Goal: Communication & Community: Answer question/provide support

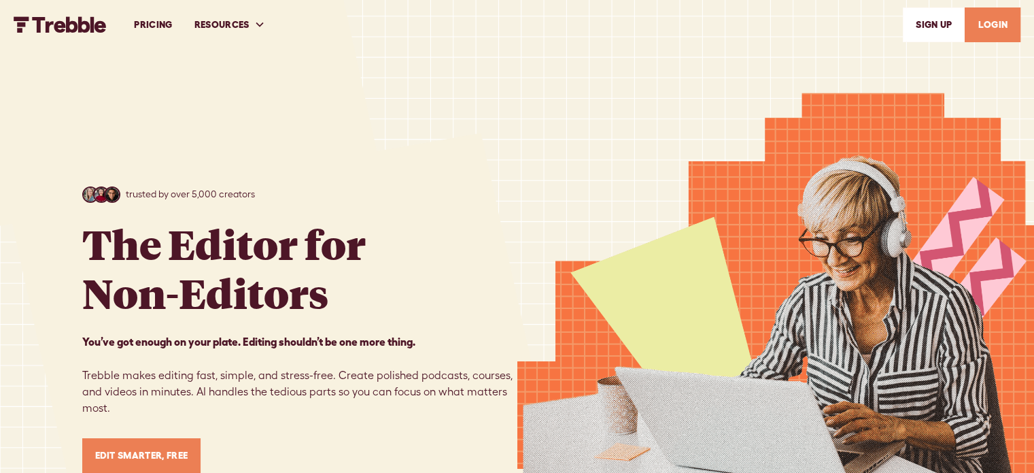
click at [998, 29] on link "LOGIN" at bounding box center [993, 24] width 56 height 35
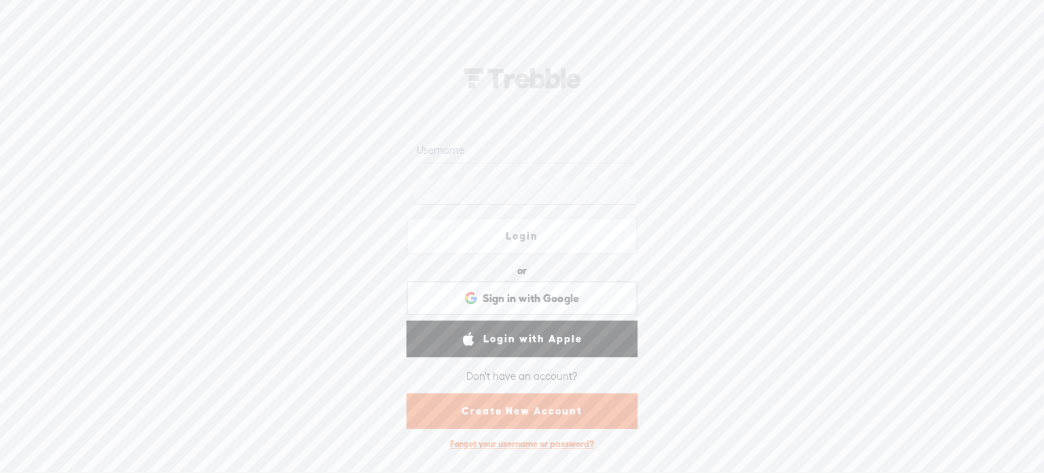
type input "Cat_Griffin"
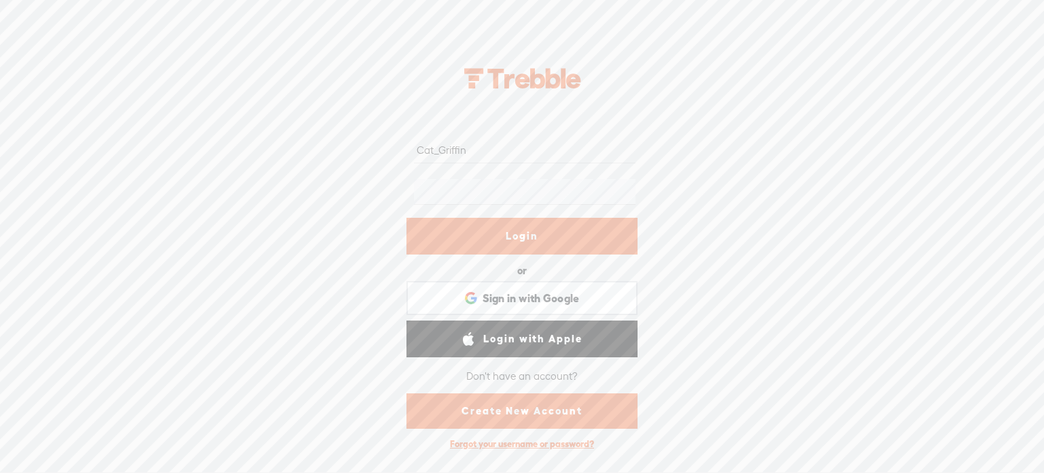
click at [478, 237] on link "Login" at bounding box center [522, 236] width 231 height 37
click at [482, 238] on link "Login" at bounding box center [522, 236] width 231 height 37
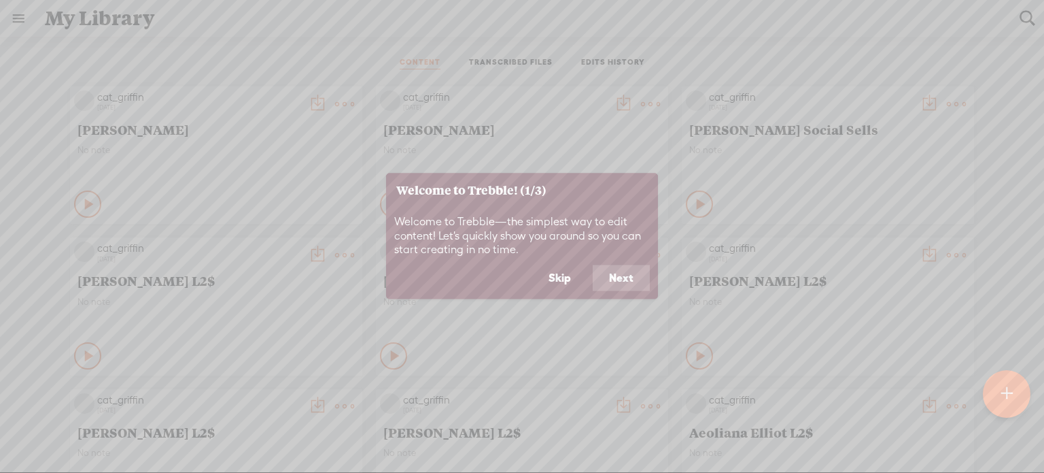
click at [567, 282] on button "Skip" at bounding box center [559, 278] width 55 height 26
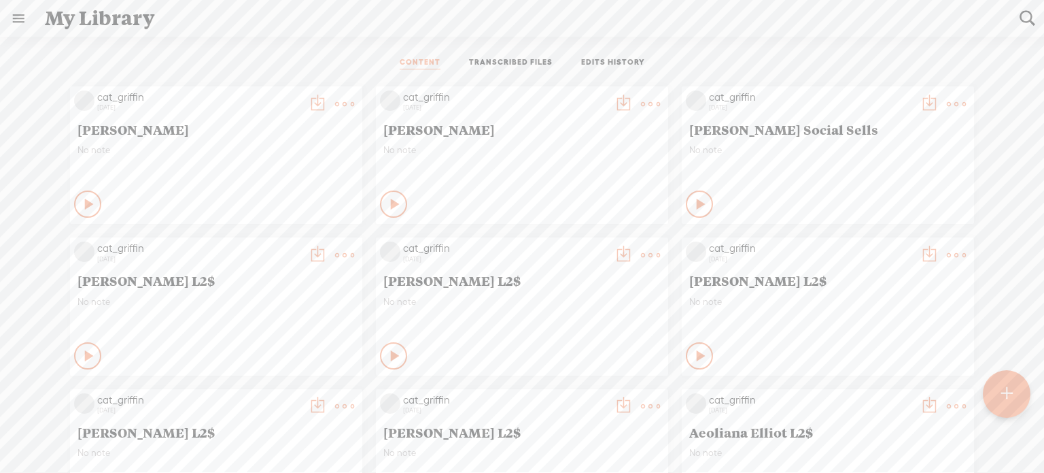
click at [1021, 399] on div at bounding box center [1007, 394] width 48 height 48
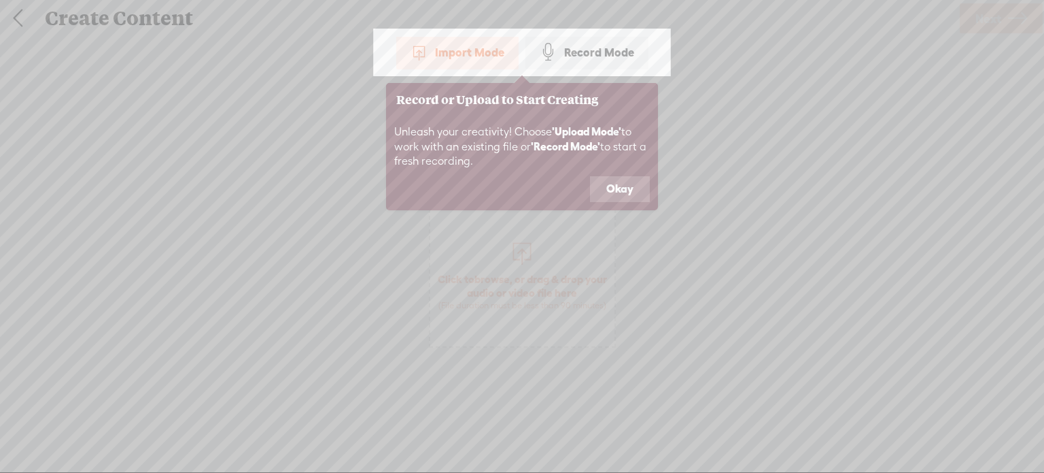
click at [607, 188] on button "Okay" at bounding box center [620, 189] width 60 height 26
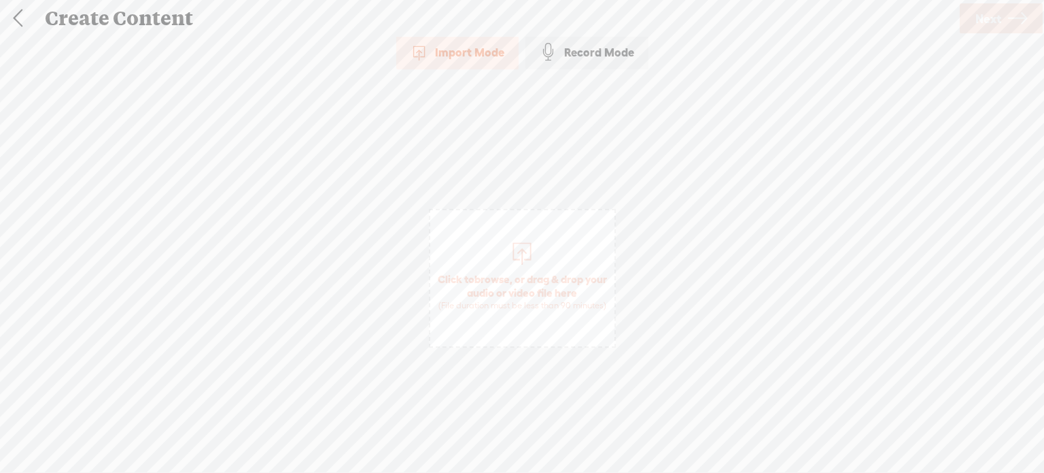
click at [505, 277] on span "browse" at bounding box center [492, 279] width 35 height 12
click at [991, 13] on span "Next" at bounding box center [989, 18] width 26 height 35
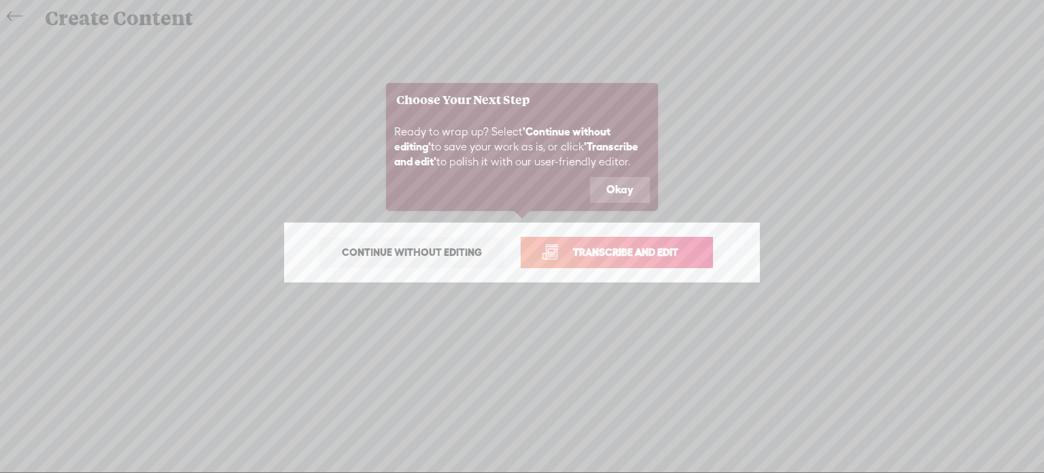
click at [626, 256] on span "Transcribe and edit" at bounding box center [626, 252] width 134 height 16
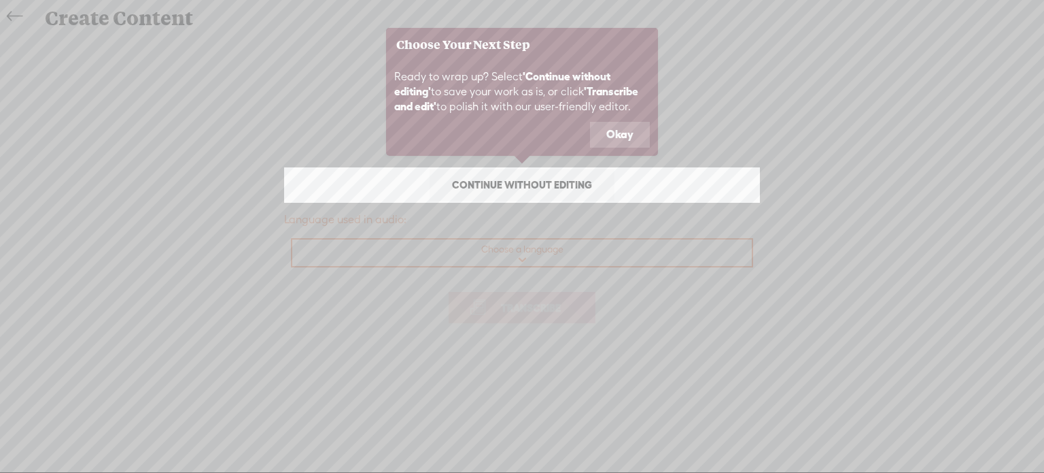
click at [603, 127] on button "Okay" at bounding box center [620, 135] width 60 height 26
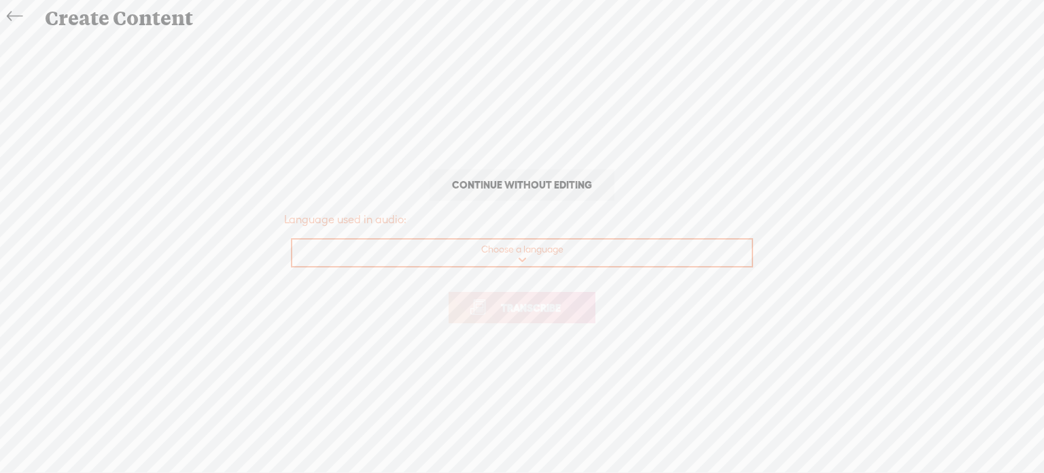
click at [519, 258] on select "Choose a language Afrikaans Albanian Amharic Arabic, Gulf Arabic, Modern Standa…" at bounding box center [522, 253] width 461 height 28
select select "en-[GEOGRAPHIC_DATA]"
click at [292, 239] on select "Choose a language Afrikaans Albanian Amharic Arabic, Gulf Arabic, Modern Standa…" at bounding box center [522, 253] width 461 height 28
click at [541, 305] on span "Transcribe" at bounding box center [531, 308] width 88 height 16
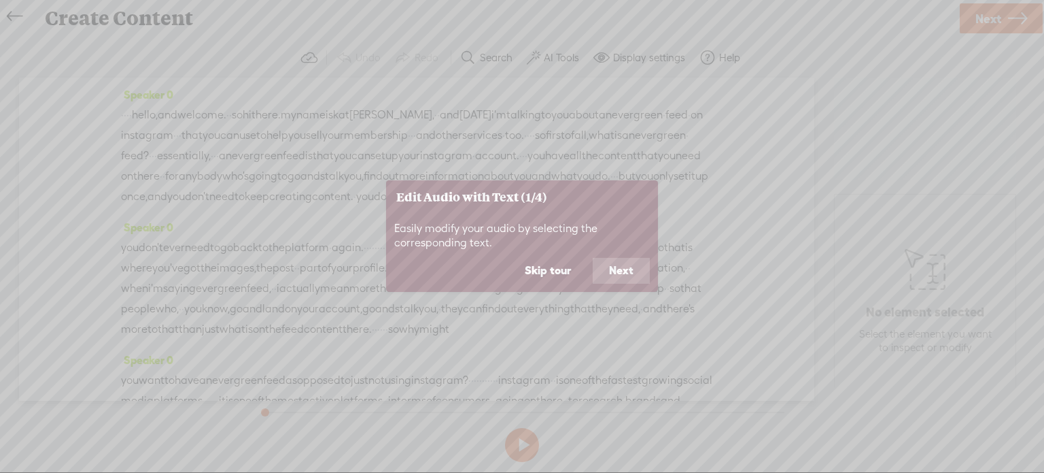
click at [551, 274] on button "Skip tour" at bounding box center [548, 271] width 79 height 26
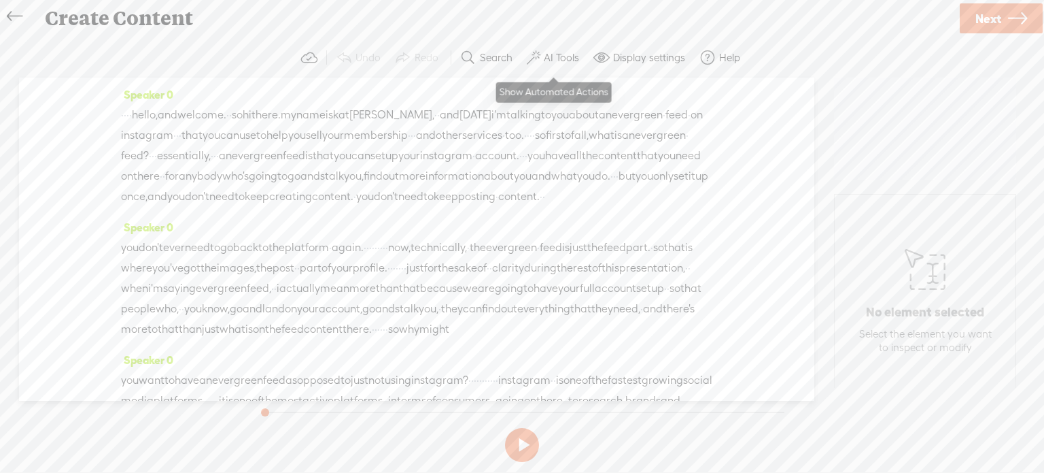
click at [558, 50] on button "AI Tools" at bounding box center [555, 57] width 67 height 27
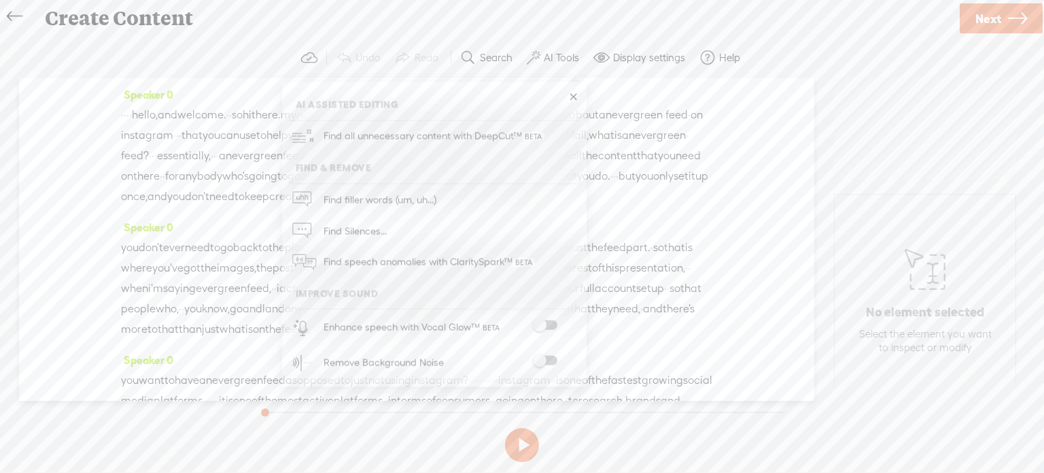
click at [545, 328] on span at bounding box center [545, 325] width 24 height 10
click at [548, 360] on span at bounding box center [545, 361] width 24 height 10
click at [989, 18] on span "Next" at bounding box center [989, 18] width 26 height 35
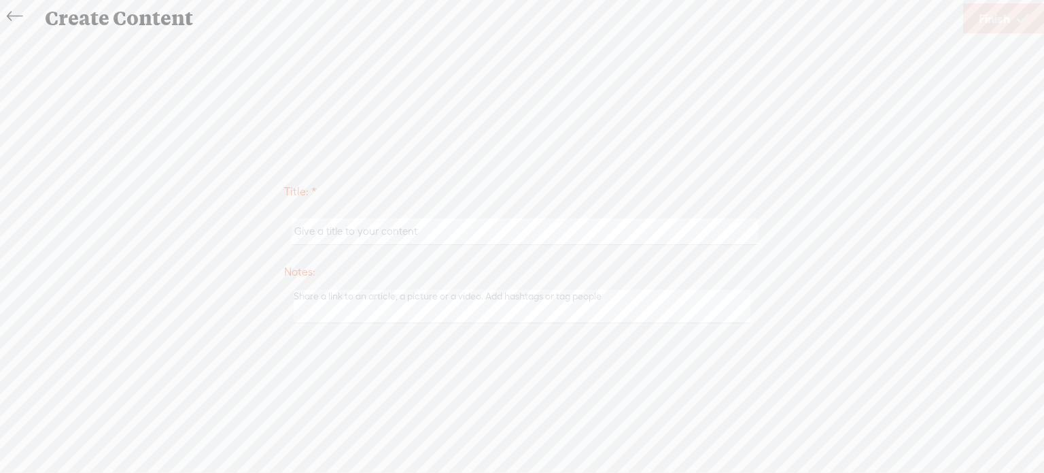
click at [471, 228] on input "text" at bounding box center [525, 231] width 466 height 27
type input "Evergreen feed- cat griffin"
click at [1001, 24] on span "Finish" at bounding box center [994, 18] width 31 height 35
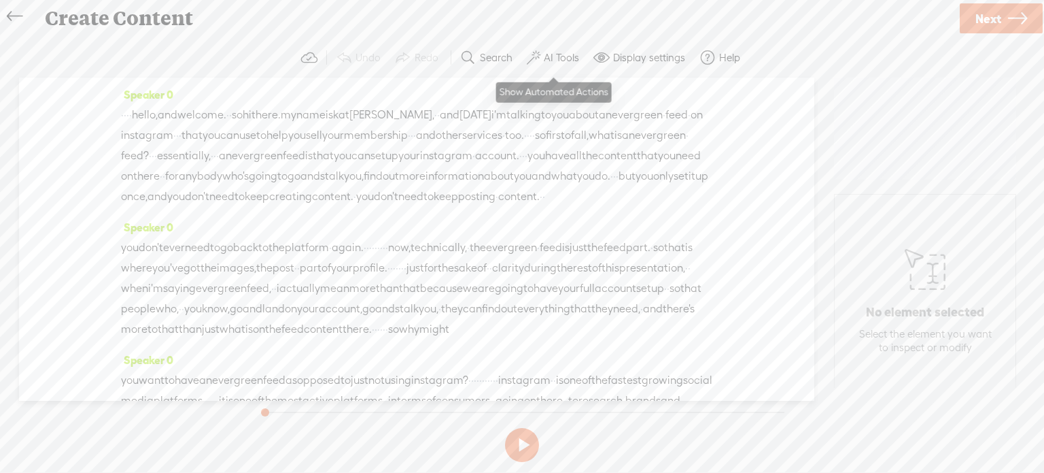
click at [564, 62] on label "AI Tools" at bounding box center [561, 58] width 35 height 14
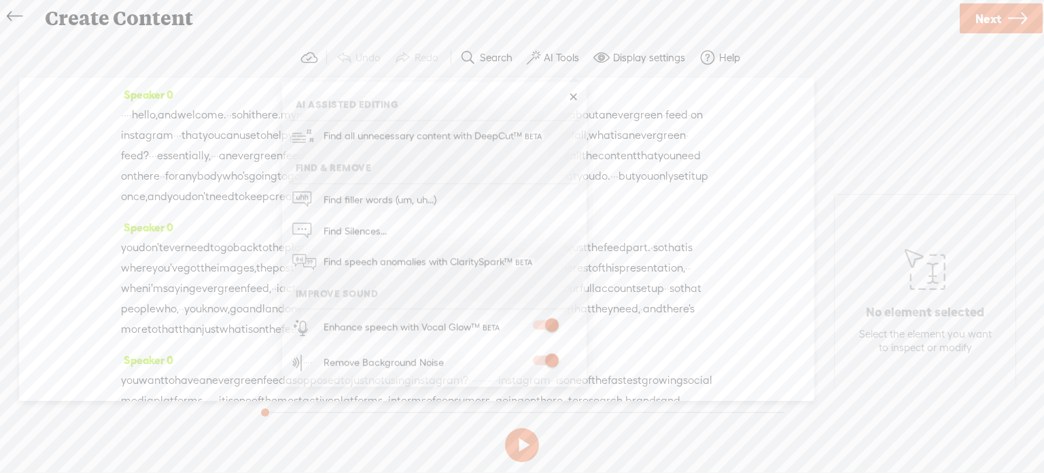
click at [988, 16] on span "Next" at bounding box center [989, 18] width 26 height 35
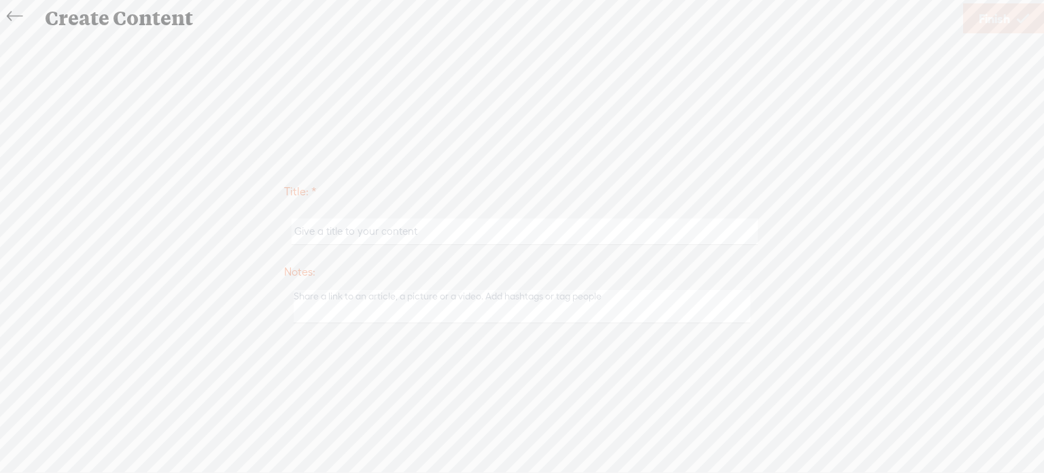
click at [535, 224] on input "text" at bounding box center [525, 231] width 466 height 27
type input "Evergreen Feed - [PERSON_NAME]"
click at [983, 22] on span "Finish" at bounding box center [994, 18] width 31 height 35
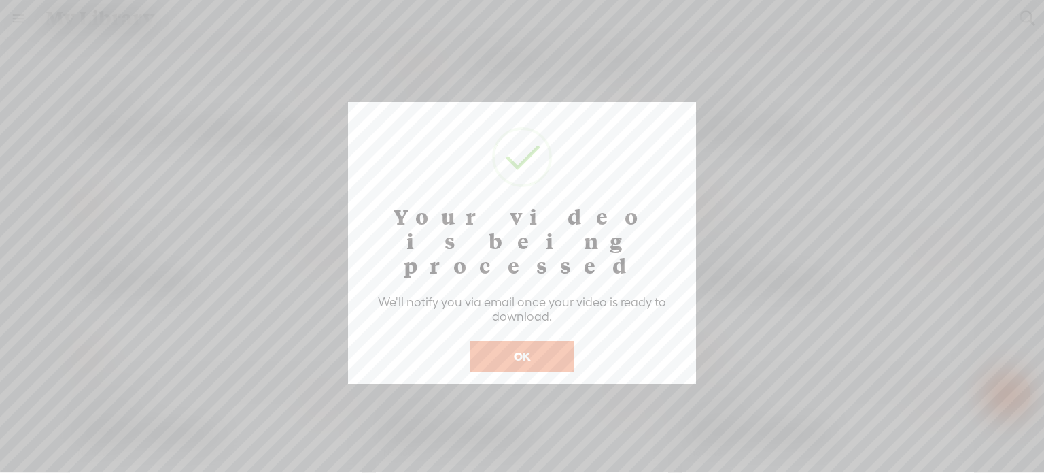
click at [537, 341] on button "OK" at bounding box center [522, 356] width 103 height 31
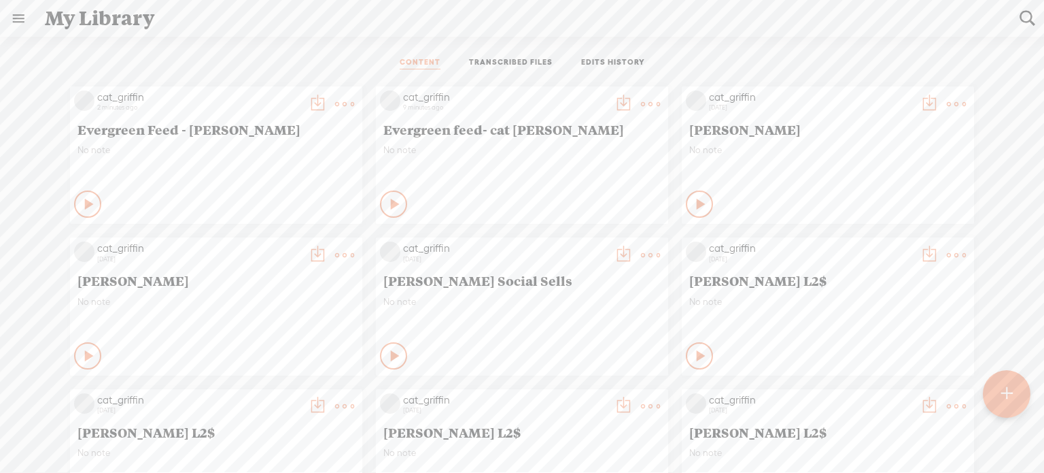
click at [335, 102] on t at bounding box center [344, 104] width 19 height 19
click at [342, 52] on ul "CONTENT TRANSCRIBED FILES EDITS HISTORY" at bounding box center [522, 63] width 360 height 33
click at [335, 100] on t at bounding box center [344, 104] width 19 height 19
click at [335, 103] on t at bounding box center [344, 104] width 19 height 19
click at [342, 64] on ul "CONTENT TRANSCRIBED FILES EDITS HISTORY" at bounding box center [522, 63] width 360 height 33
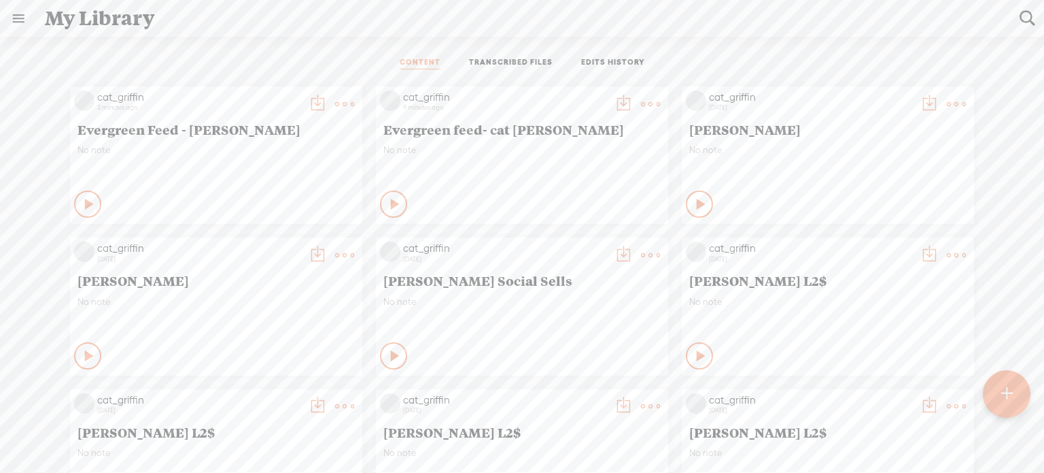
click at [335, 100] on t at bounding box center [344, 104] width 19 height 19
click at [335, 103] on t at bounding box center [344, 104] width 19 height 19
drag, startPoint x: 348, startPoint y: 35, endPoint x: 394, endPoint y: 168, distance: 141.1
click at [348, 36] on div "My Library Create Content CONTENT TRANSCRIBED FILES EDITS HISTORY All All Draft…" at bounding box center [522, 256] width 1044 height 513
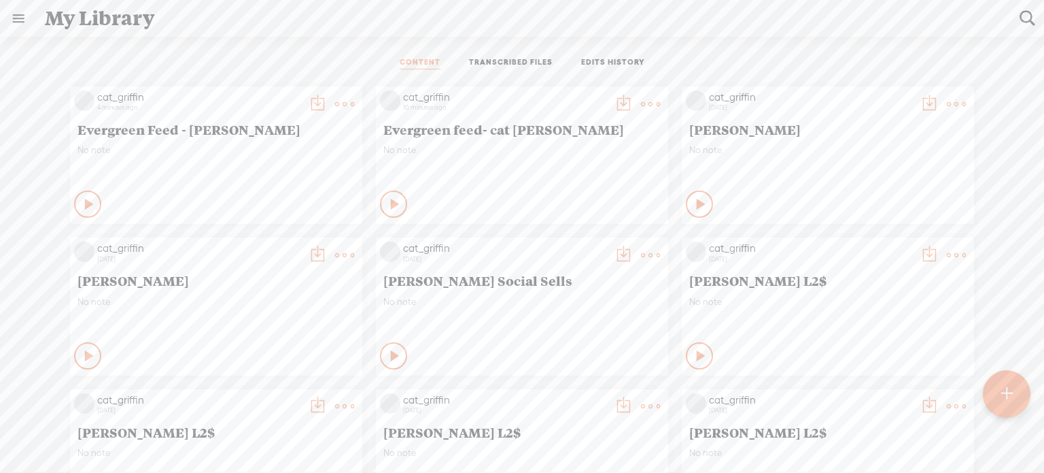
click at [335, 98] on t at bounding box center [344, 104] width 19 height 19
click at [335, 105] on t at bounding box center [344, 104] width 19 height 19
click at [336, 37] on div "CONTENT TRANSCRIBED FILES EDITS HISTORY All All Drafts On-air Scheduled All Dra…" at bounding box center [522, 281] width 1044 height 489
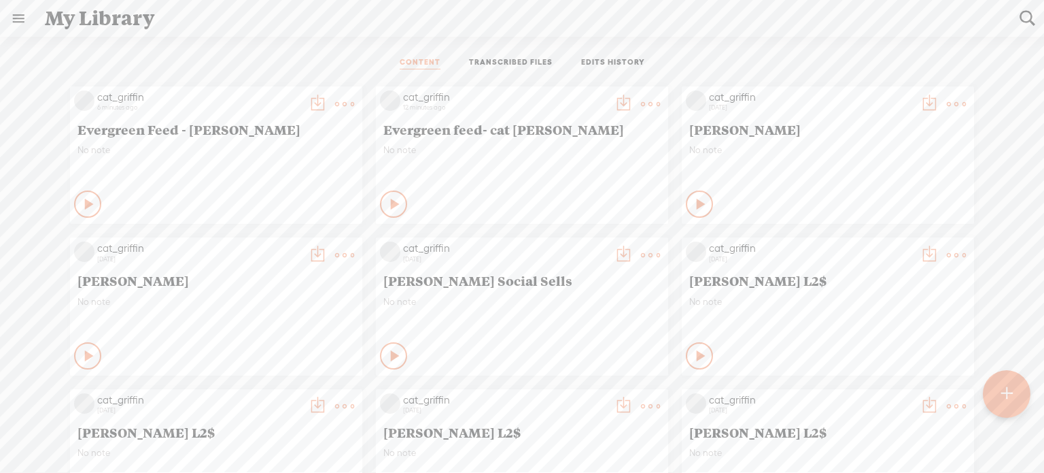
click at [335, 103] on t at bounding box center [344, 104] width 19 height 19
click at [302, 40] on div "CONTENT TRANSCRIBED FILES EDITS HISTORY All All Drafts On-air Scheduled All Dra…" at bounding box center [522, 281] width 1044 height 489
click at [336, 99] on t at bounding box center [344, 104] width 19 height 19
click at [283, 62] on div "CONTENT TRANSCRIBED FILES EDITS HISTORY" at bounding box center [522, 63] width 1024 height 33
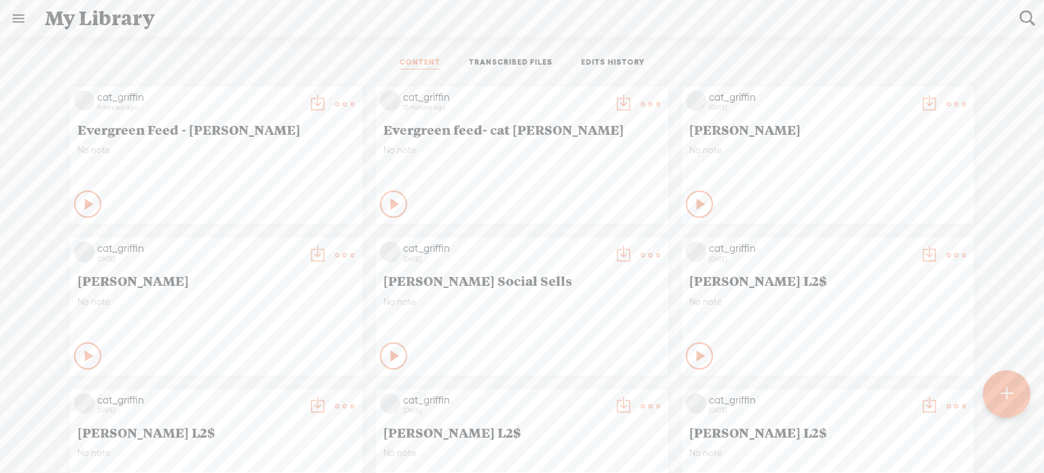
click at [339, 100] on t at bounding box center [344, 104] width 19 height 19
click at [294, 147] on link "Edit" at bounding box center [270, 148] width 136 height 31
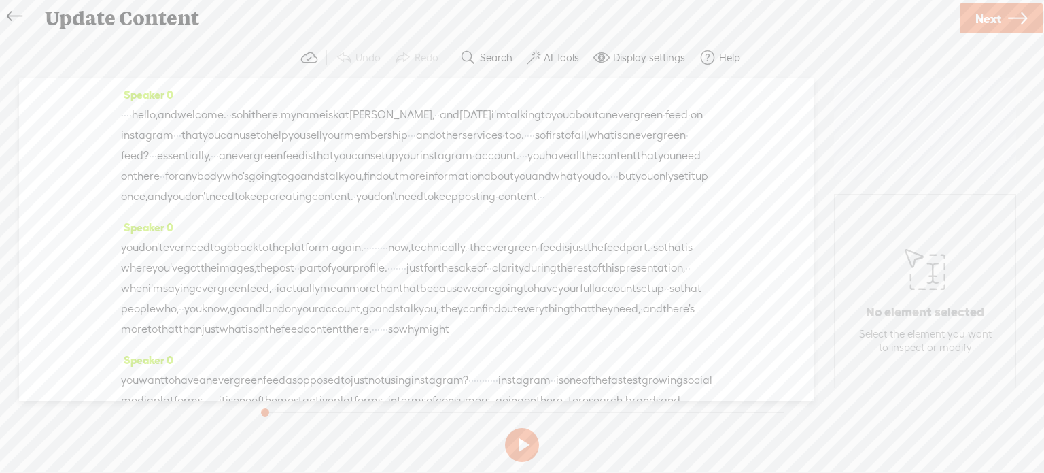
click at [553, 56] on label "AI Tools" at bounding box center [561, 58] width 35 height 14
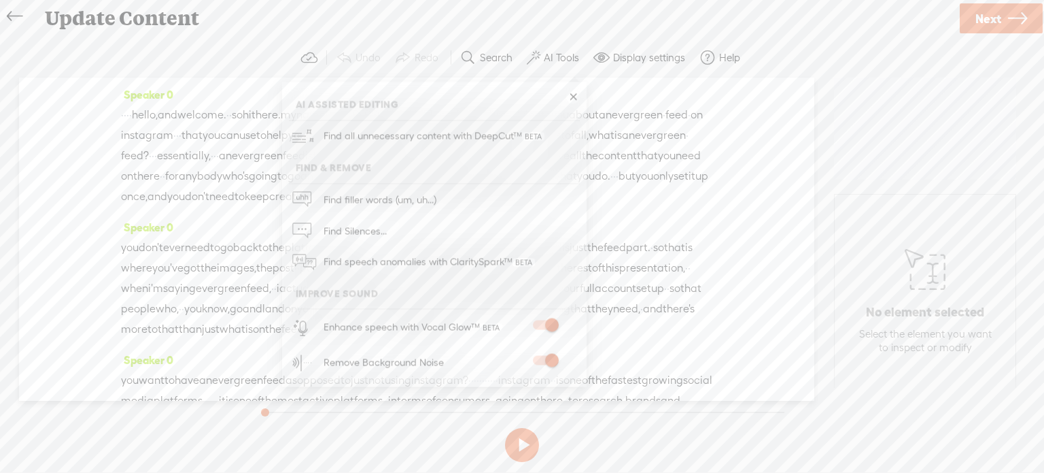
click at [1006, 16] on link "Next" at bounding box center [1001, 18] width 83 height 30
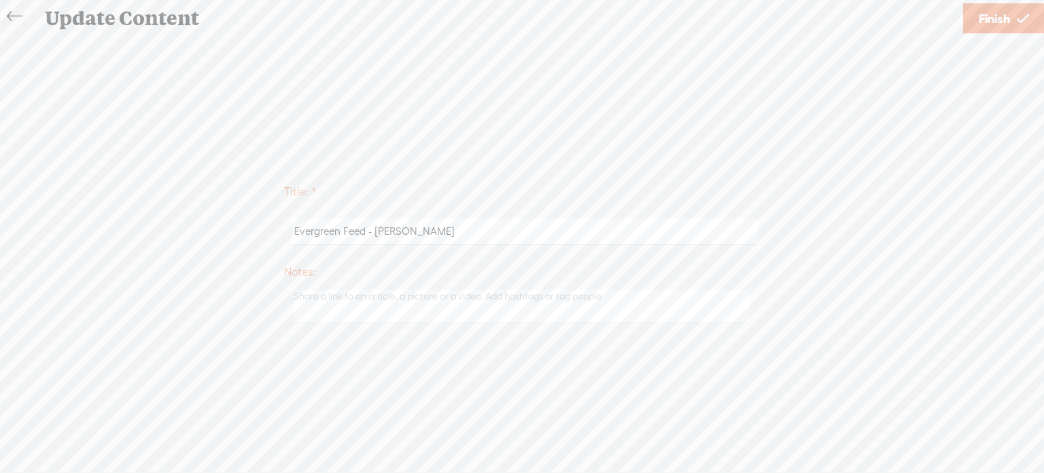
click at [1023, 26] on icon at bounding box center [1023, 18] width 12 height 35
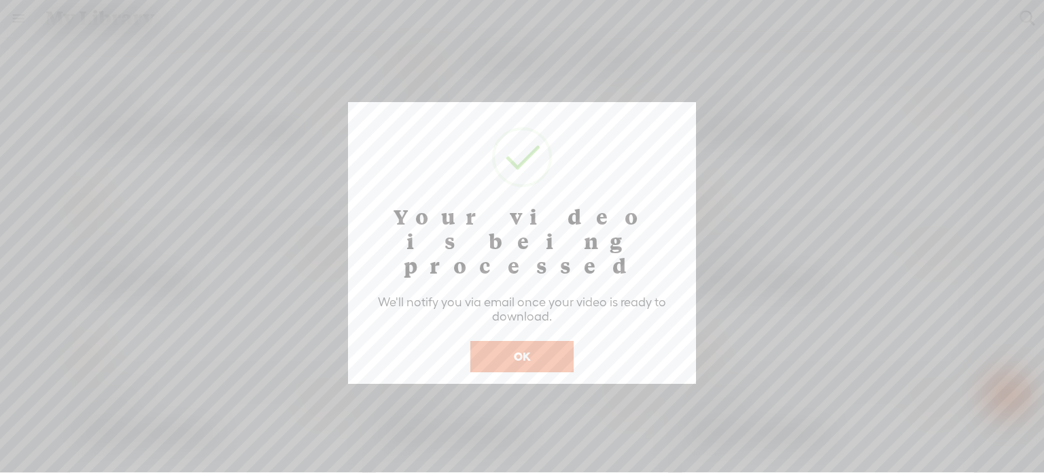
click at [535, 341] on button "OK" at bounding box center [522, 356] width 103 height 31
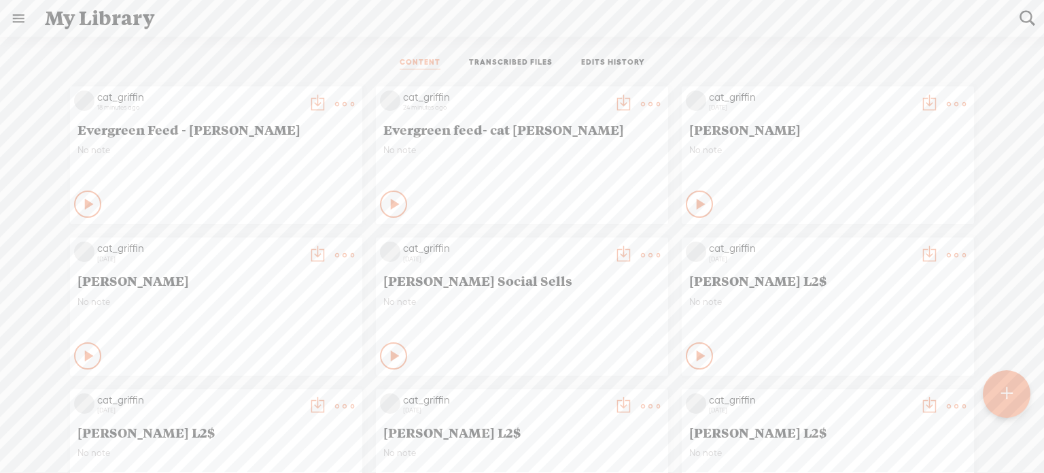
click at [339, 102] on t at bounding box center [344, 104] width 19 height 19
click at [324, 46] on div "CONTENT TRANSCRIBED FILES EDITS HISTORY All All Drafts On-air Scheduled All Dra…" at bounding box center [522, 281] width 1044 height 489
click at [338, 103] on t at bounding box center [344, 104] width 19 height 19
click at [269, 267] on link "Download as..." at bounding box center [270, 273] width 136 height 31
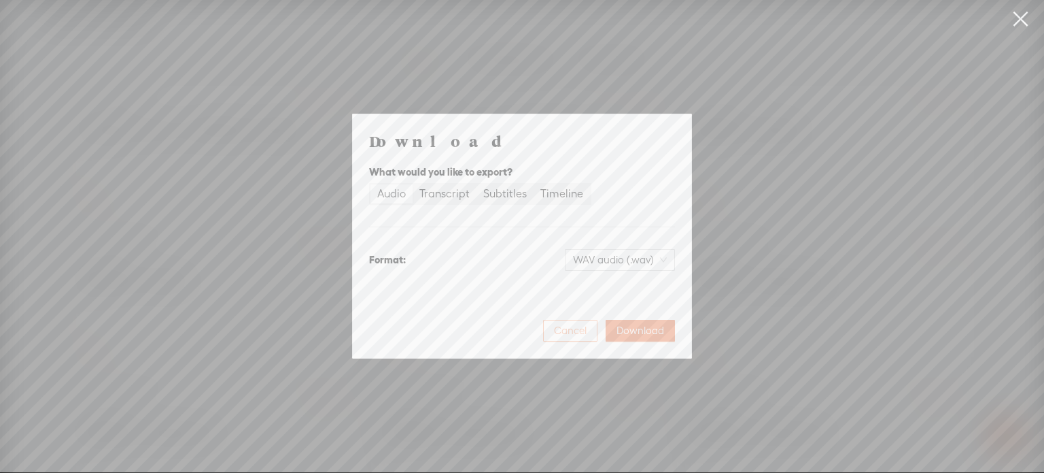
click at [562, 326] on span "Cancel" at bounding box center [570, 331] width 33 height 14
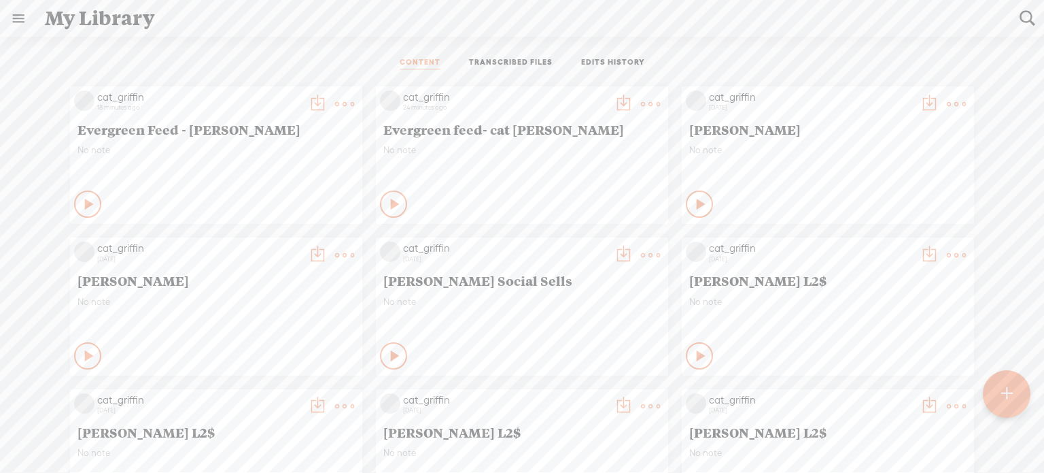
click at [340, 101] on t at bounding box center [344, 104] width 19 height 19
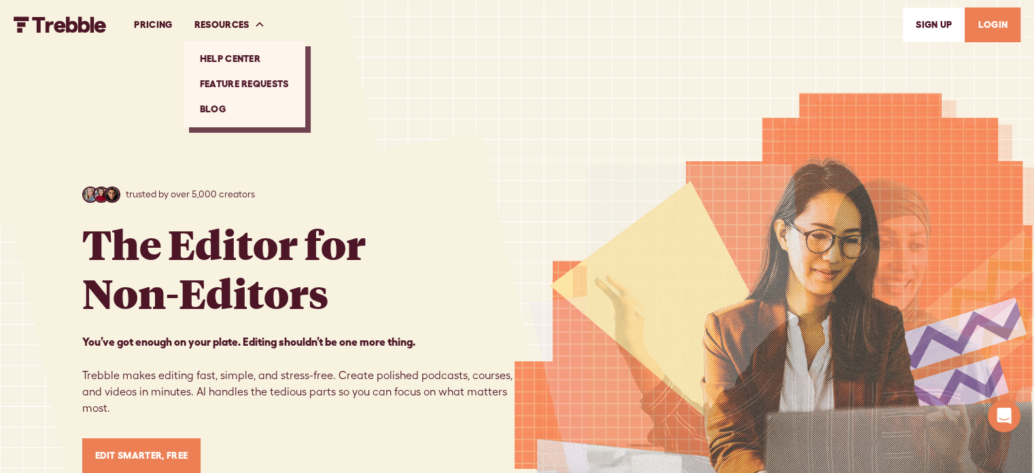
click at [256, 60] on link "Help Center" at bounding box center [244, 58] width 111 height 25
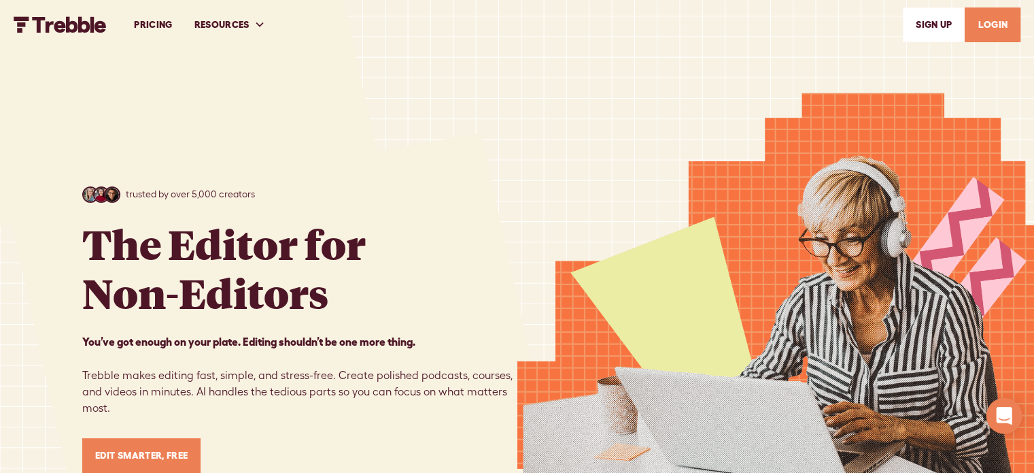
click at [1002, 415] on icon "Open Intercom Messenger" at bounding box center [1004, 416] width 16 height 18
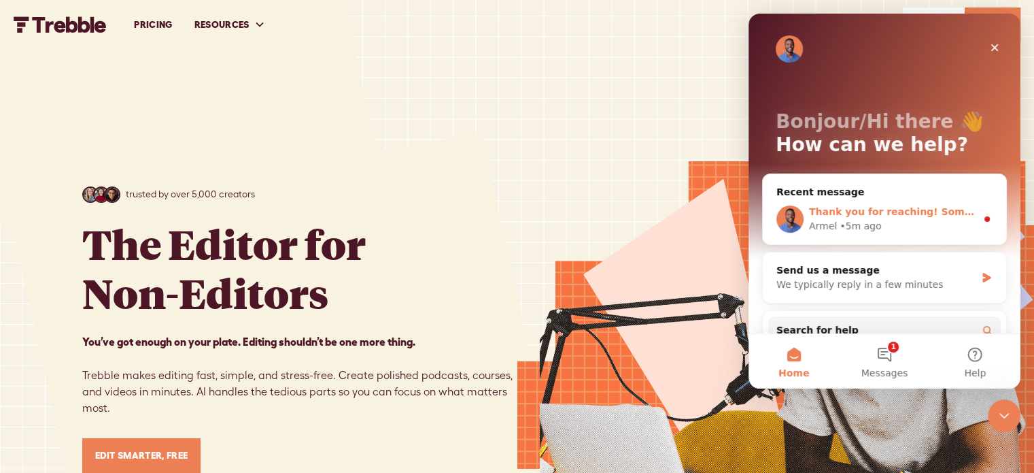
click at [917, 219] on div "Armel • 5m ago" at bounding box center [892, 226] width 167 height 14
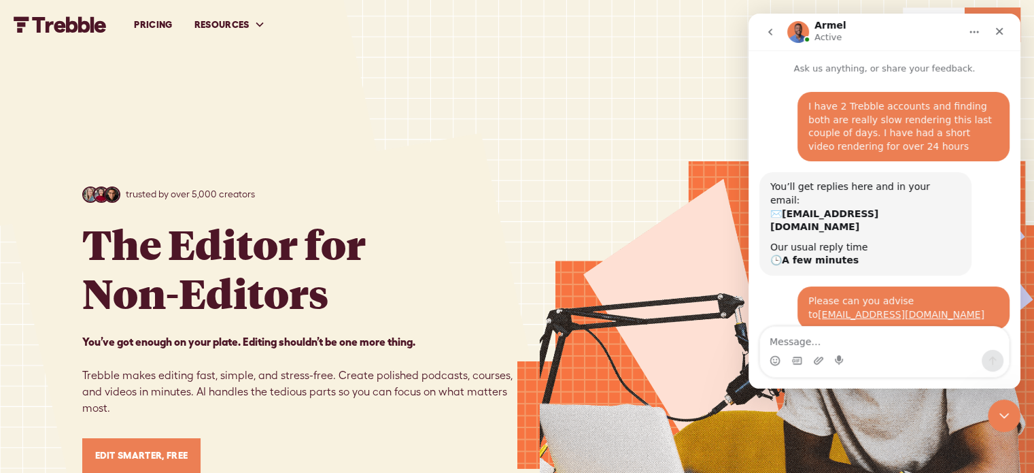
scroll to position [41, 0]
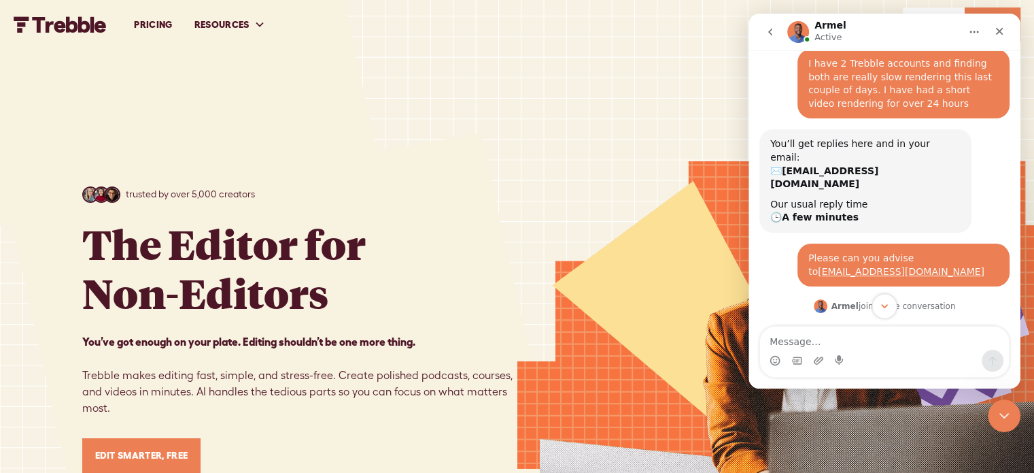
click at [885, 304] on icon "Scroll to bottom" at bounding box center [885, 306] width 12 height 12
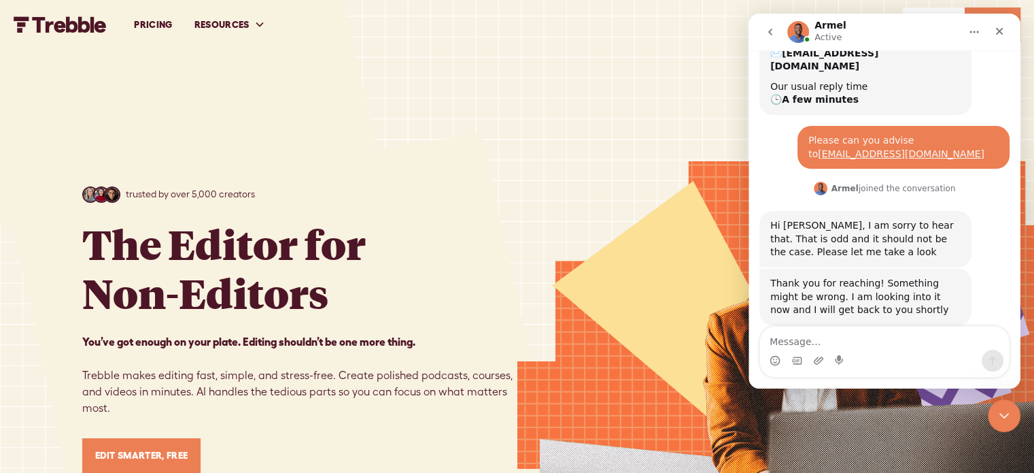
scroll to position [160, 0]
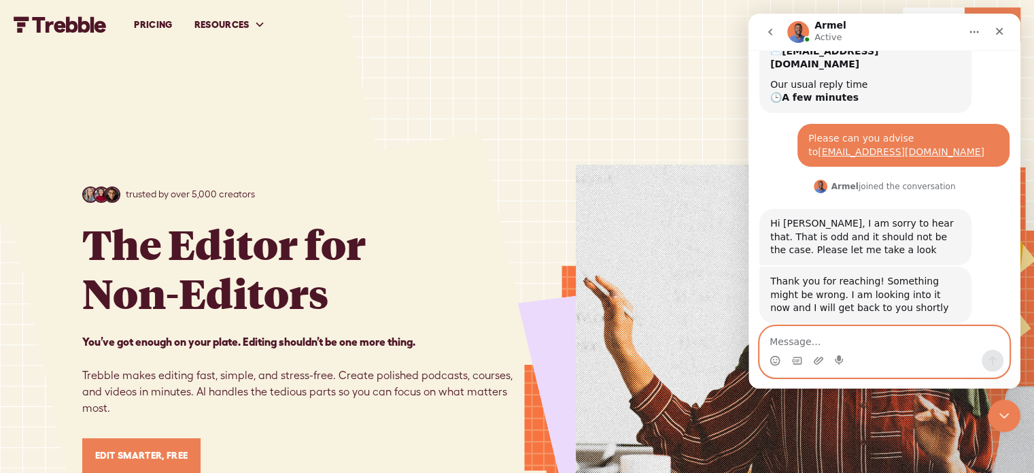
click at [828, 346] on textarea "Message…" at bounding box center [884, 337] width 249 height 23
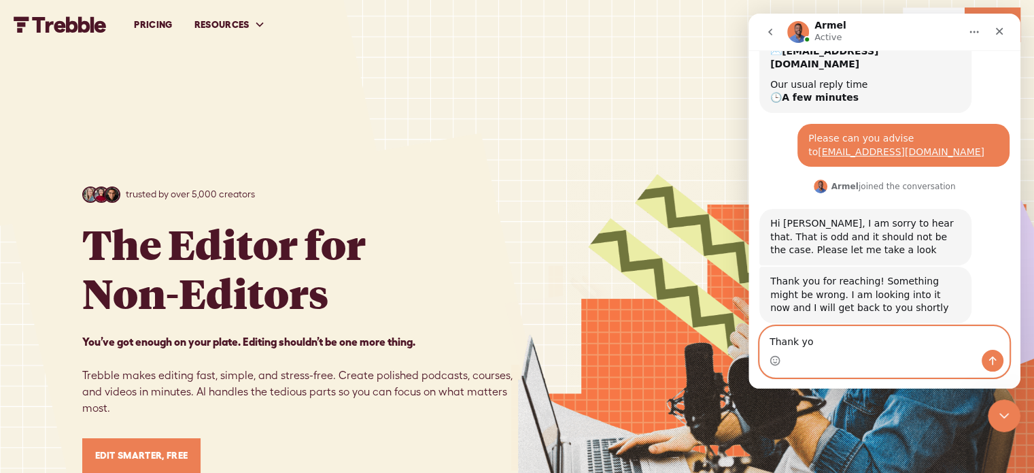
type textarea "Thank you"
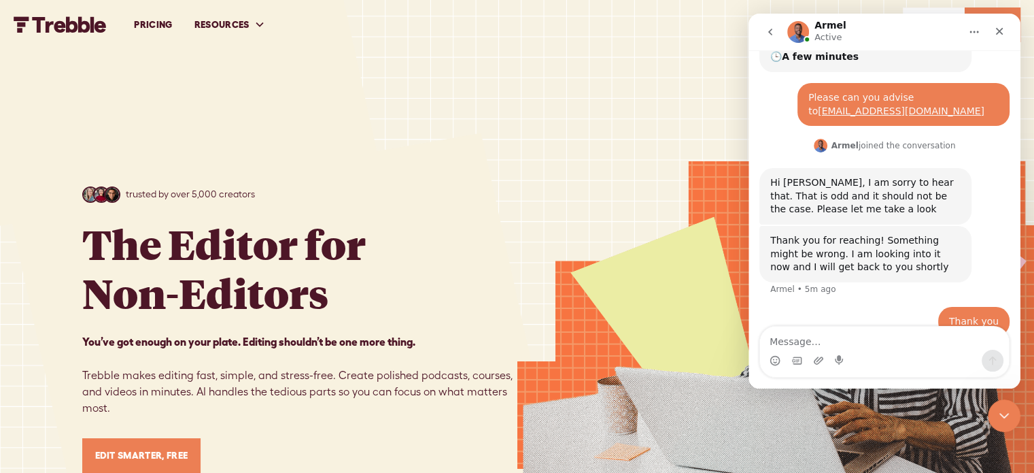
click at [970, 29] on icon "Home" at bounding box center [974, 32] width 11 height 11
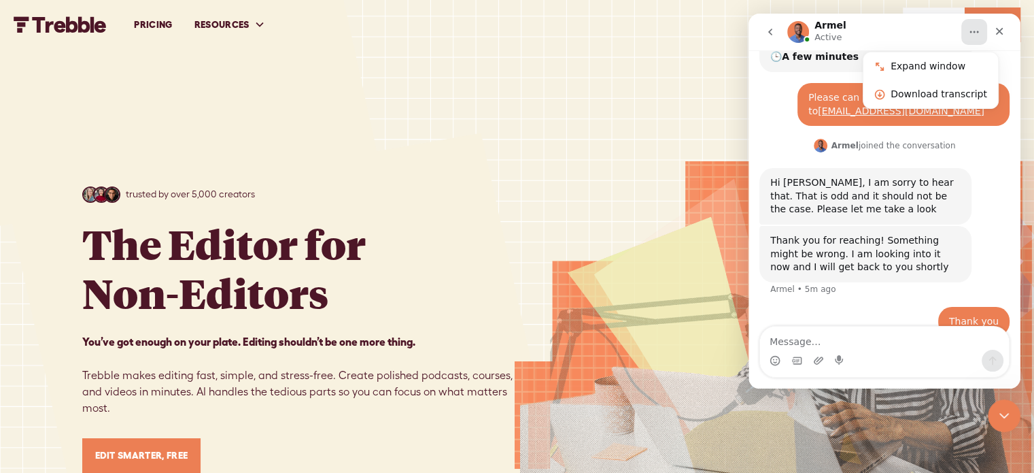
click at [969, 37] on button "Home" at bounding box center [975, 32] width 26 height 26
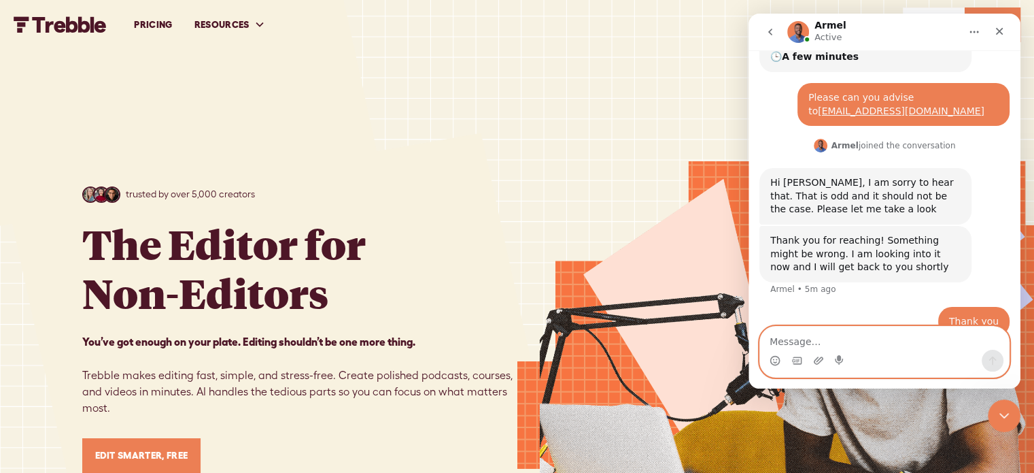
click at [870, 339] on textarea "Message…" at bounding box center [884, 337] width 249 height 23
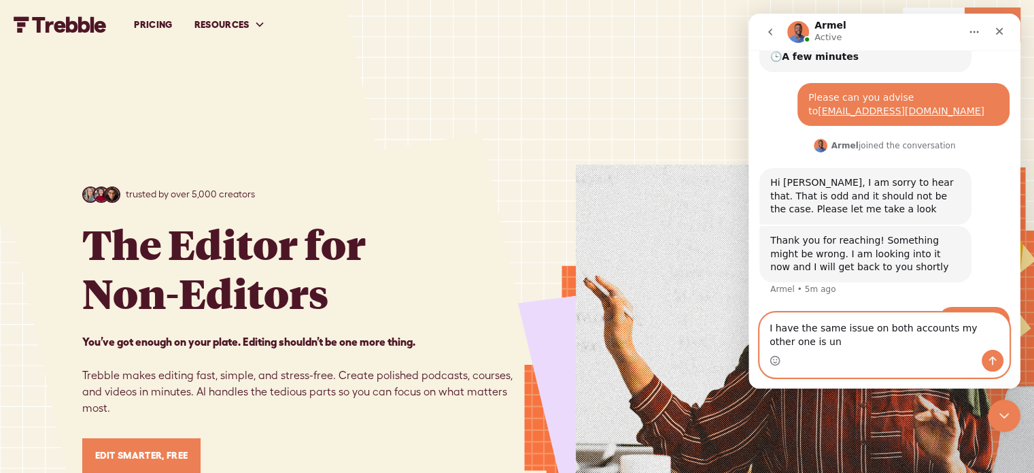
scroll to position [215, 0]
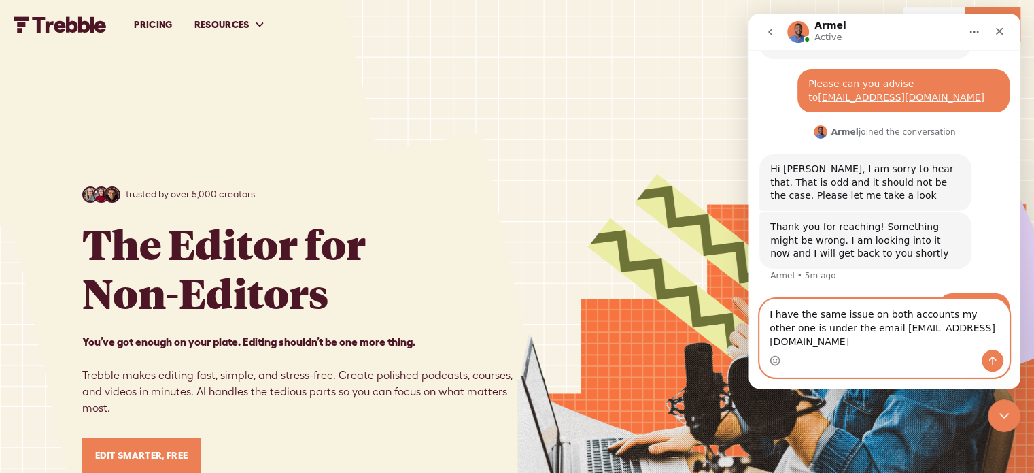
type textarea "I have the same issue on both accounts my other one is under the email hello@ca…"
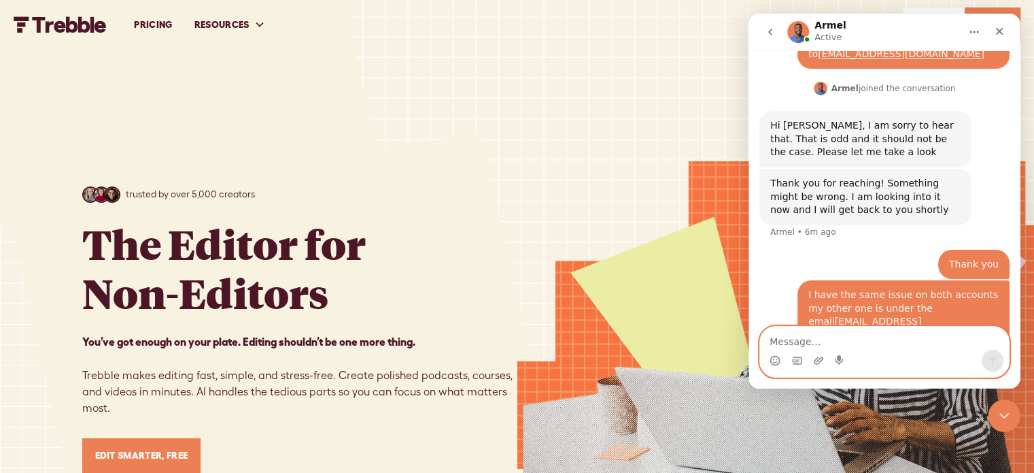
scroll to position [311, 0]
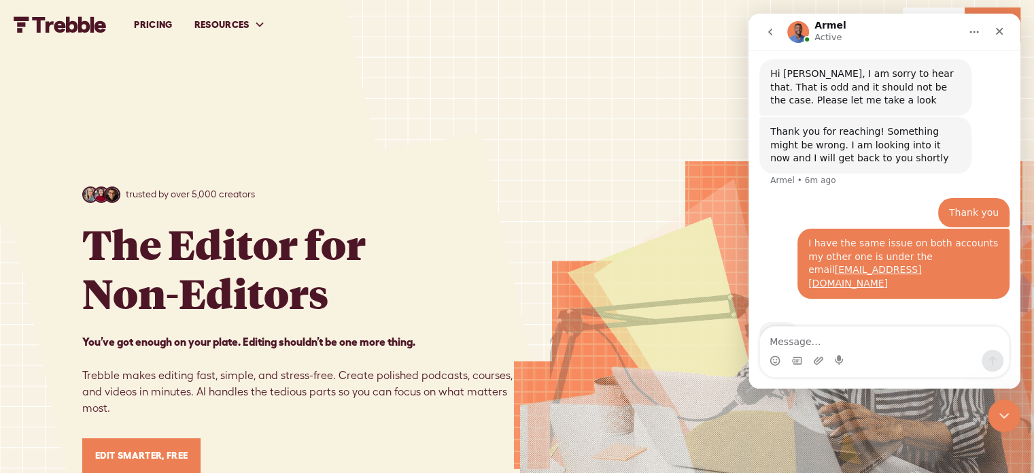
click at [976, 27] on icon "Home" at bounding box center [974, 32] width 11 height 11
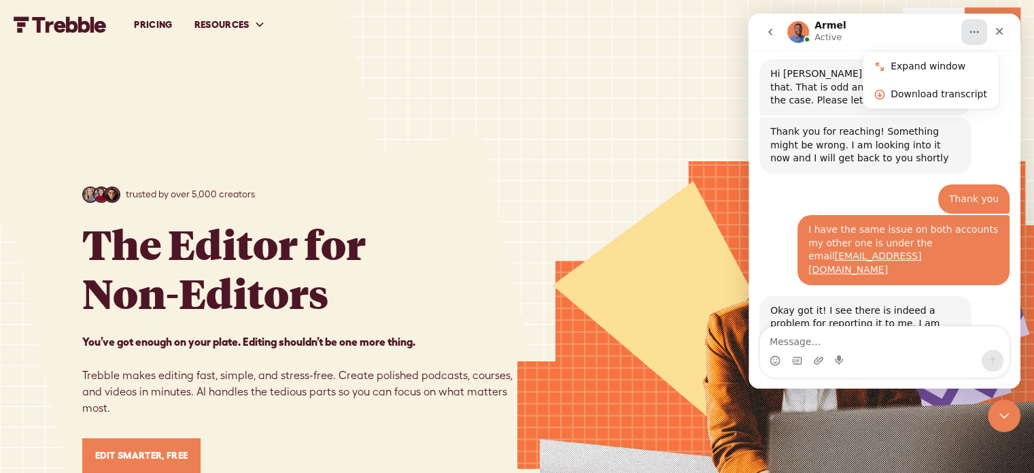
scroll to position [339, 0]
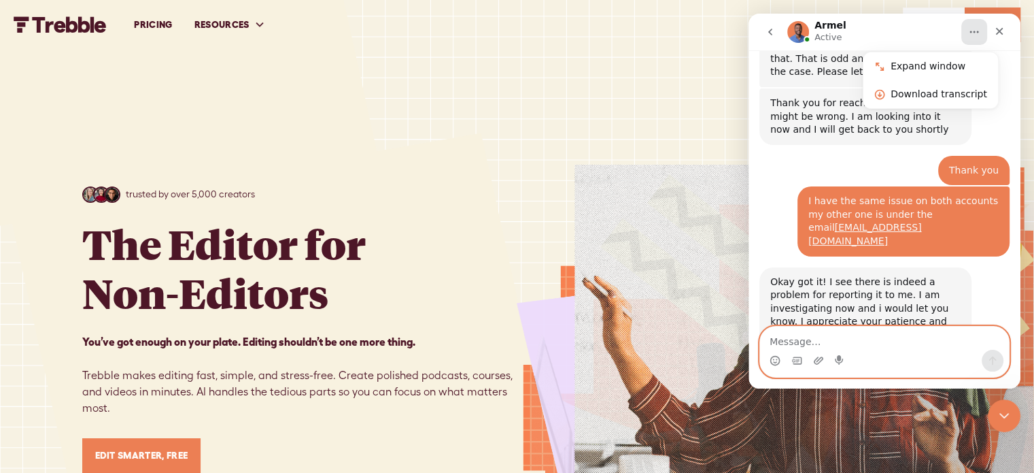
click at [872, 345] on textarea "Message…" at bounding box center [884, 337] width 249 height 23
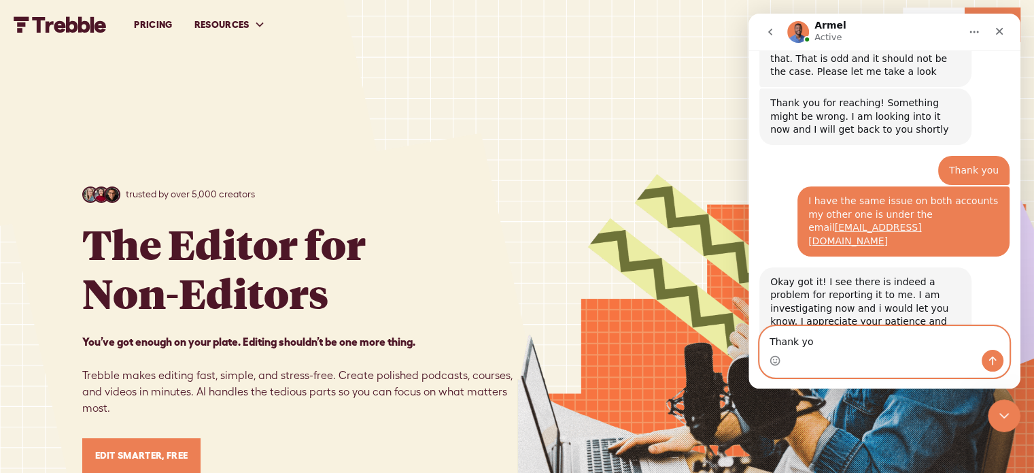
type textarea "Thank you"
